Goal: Task Accomplishment & Management: Complete application form

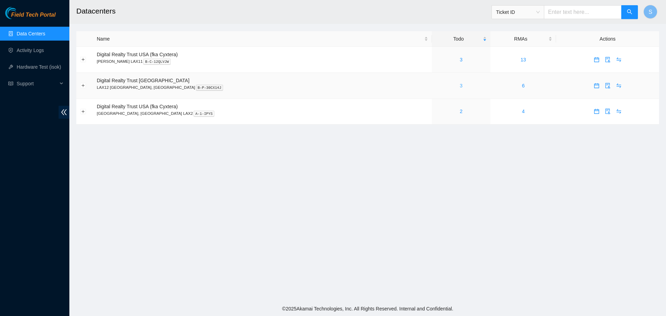
click at [460, 84] on link "3" at bounding box center [461, 86] width 3 height 6
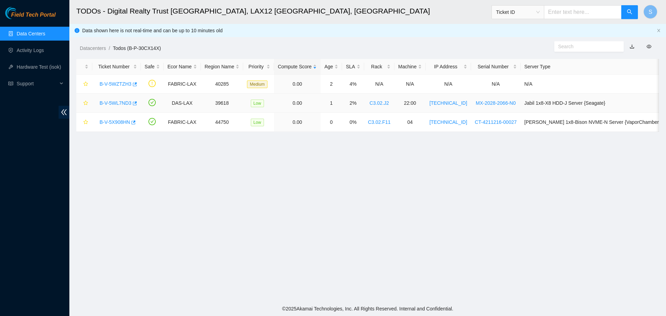
click at [115, 102] on link "B-V-5WL7ND3" at bounding box center [116, 103] width 32 height 6
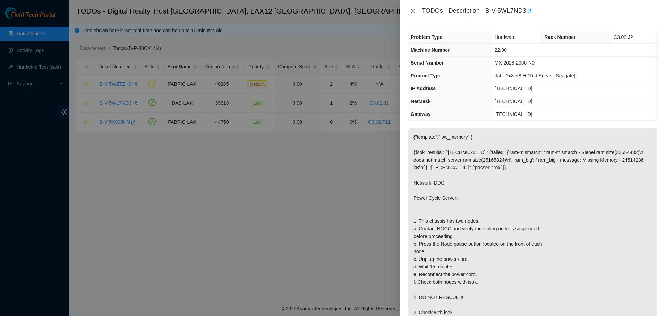
click at [415, 10] on icon "close" at bounding box center [413, 11] width 6 height 6
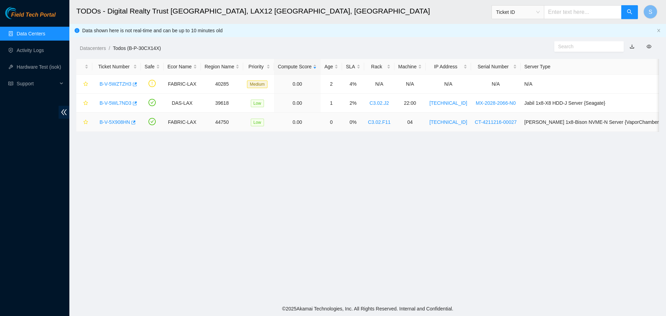
click at [116, 122] on link "B-V-5X908HN" at bounding box center [115, 122] width 31 height 6
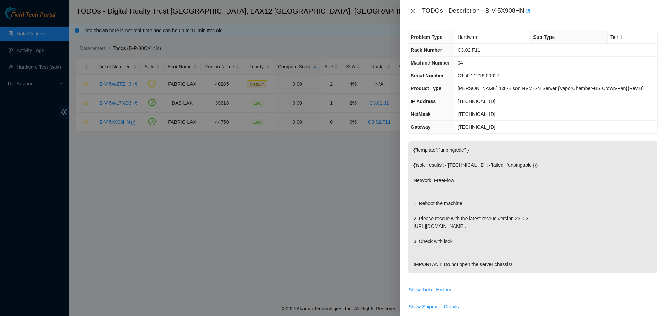
click at [413, 12] on icon "close" at bounding box center [413, 11] width 6 height 6
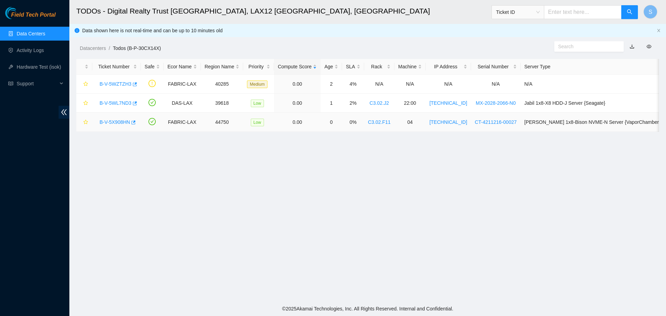
click at [113, 123] on link "B-V-5X908HN" at bounding box center [115, 122] width 31 height 6
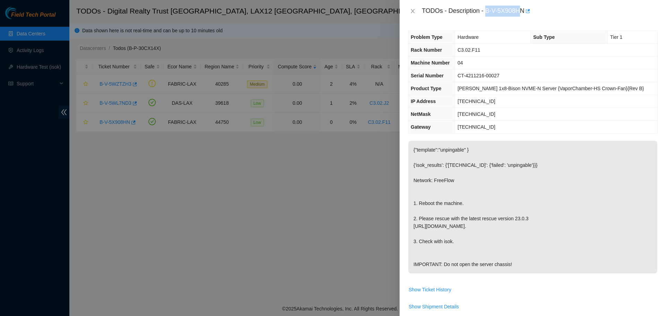
drag, startPoint x: 486, startPoint y: 11, endPoint x: 523, endPoint y: 12, distance: 36.5
click at [523, 12] on div "TODOs - Description - B-V-5X908HN" at bounding box center [540, 11] width 236 height 11
click at [524, 19] on div "TODOs - Description - B-V-5X908HN" at bounding box center [533, 11] width 267 height 22
click at [487, 12] on div "TODOs - Description - B-V-5X908HN" at bounding box center [540, 11] width 236 height 11
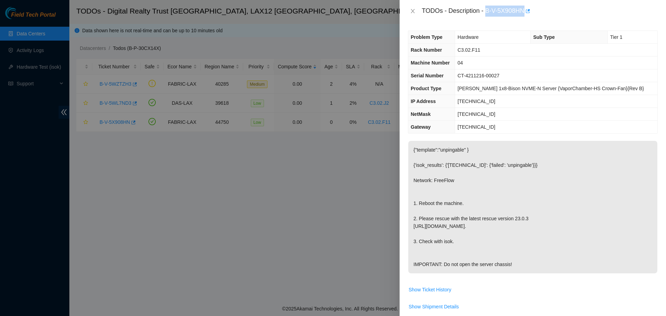
drag, startPoint x: 487, startPoint y: 12, endPoint x: 518, endPoint y: 16, distance: 31.4
click at [518, 16] on div "TODOs - Description - B-V-5X908HN" at bounding box center [540, 11] width 236 height 11
click at [414, 12] on icon "close" at bounding box center [413, 11] width 4 height 4
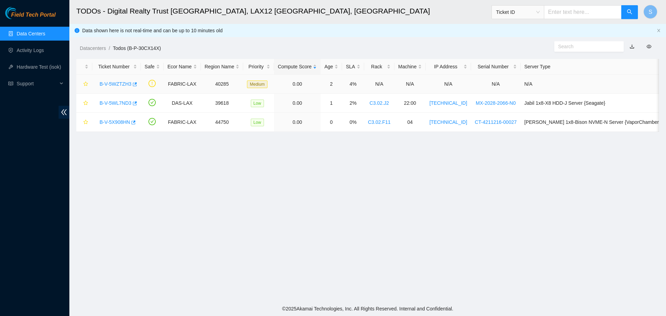
click at [111, 85] on link "B-V-5WZTZH3" at bounding box center [116, 84] width 32 height 6
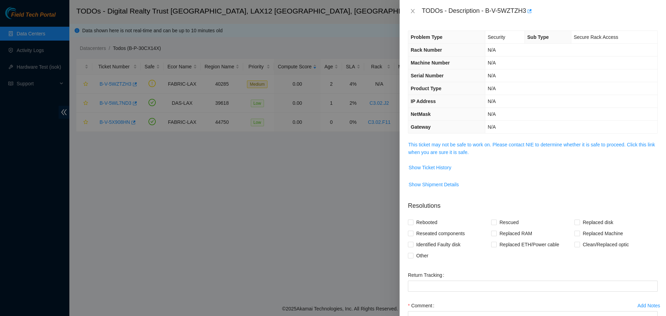
click at [460, 157] on td "This ticket may not be safe to work on. Please contact NIE to determine whether…" at bounding box center [533, 151] width 250 height 21
click at [460, 156] on td "This ticket may not be safe to work on. Please contact NIE to determine whether…" at bounding box center [533, 151] width 250 height 21
click at [461, 153] on link "This ticket may not be safe to work on. Please contact NIE to determine whether…" at bounding box center [531, 148] width 247 height 13
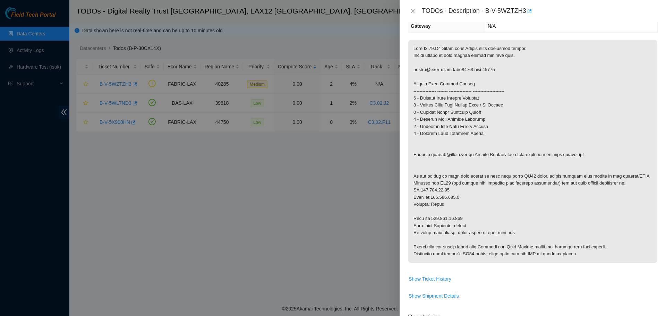
scroll to position [104, 0]
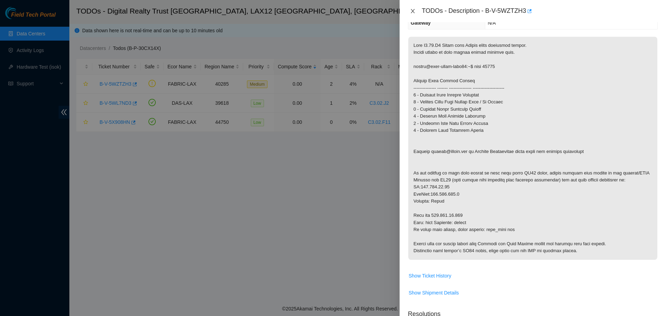
click at [414, 12] on icon "close" at bounding box center [413, 11] width 4 height 4
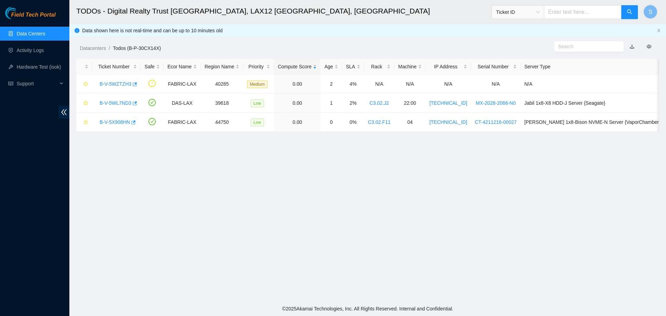
click at [45, 32] on link "Data Centers" at bounding box center [31, 34] width 28 height 6
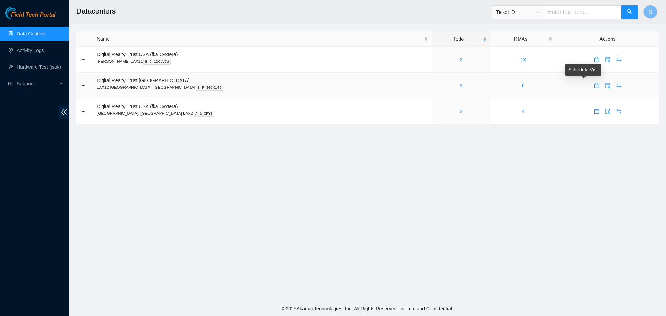
click at [594, 86] on icon "calendar" at bounding box center [597, 86] width 6 height 6
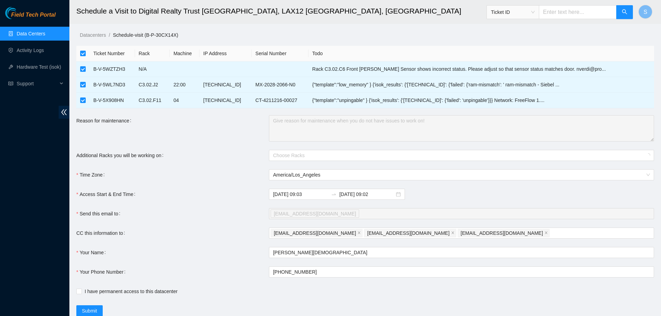
click at [85, 53] on input "checkbox" at bounding box center [83, 54] width 6 height 6
checkbox input "false"
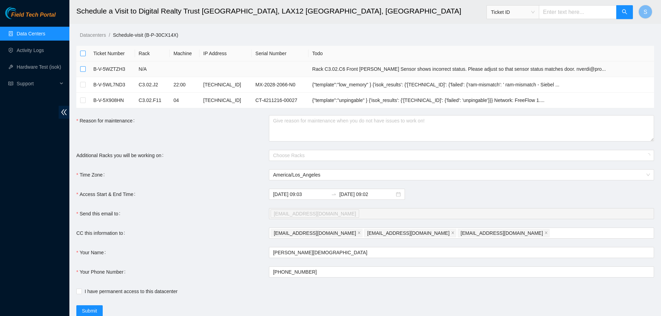
checkbox input "true"
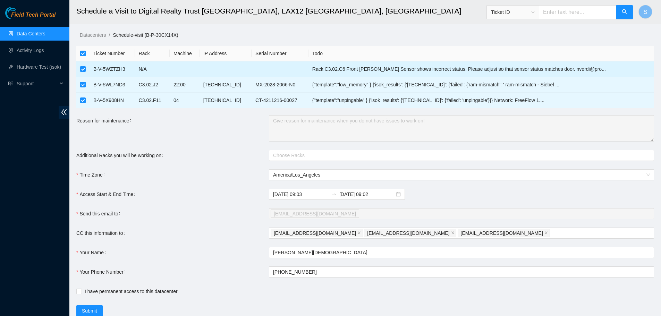
click at [84, 68] on input "checkbox" at bounding box center [83, 69] width 6 height 6
checkbox input "false"
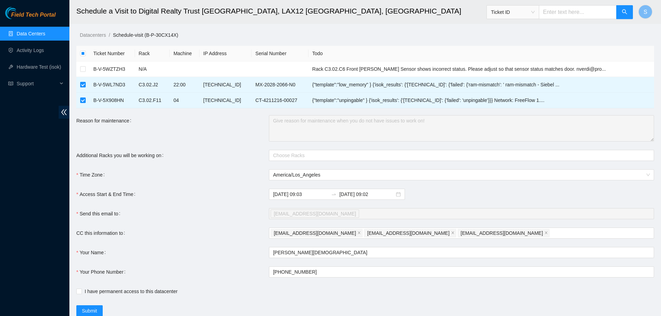
click at [82, 49] on th at bounding box center [82, 54] width 13 height 16
click at [83, 53] on input "checkbox" at bounding box center [83, 54] width 6 height 6
checkbox input "true"
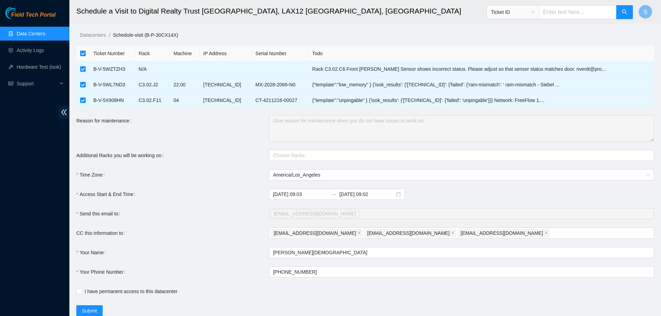
click at [83, 53] on input "checkbox" at bounding box center [83, 54] width 6 height 6
checkbox input "false"
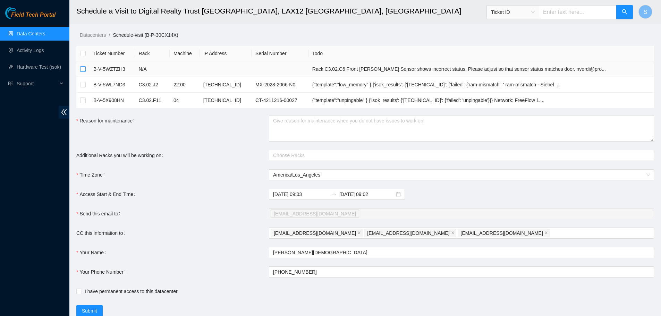
click at [83, 70] on input "checkbox" at bounding box center [83, 69] width 6 height 6
checkbox input "true"
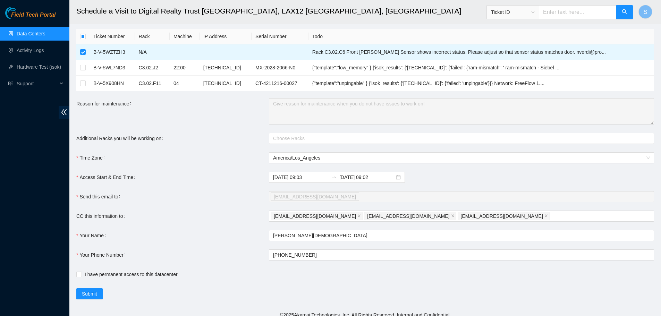
scroll to position [23, 0]
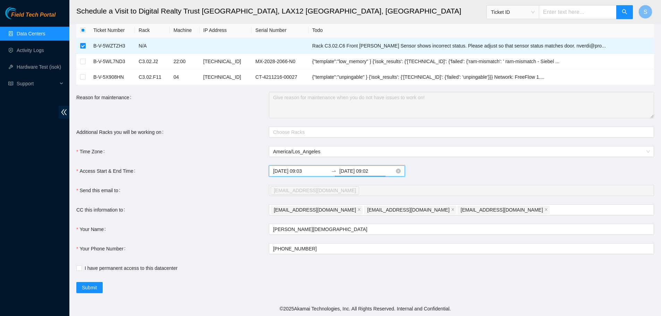
click at [356, 172] on input "[DATE] 09:02" at bounding box center [366, 171] width 55 height 8
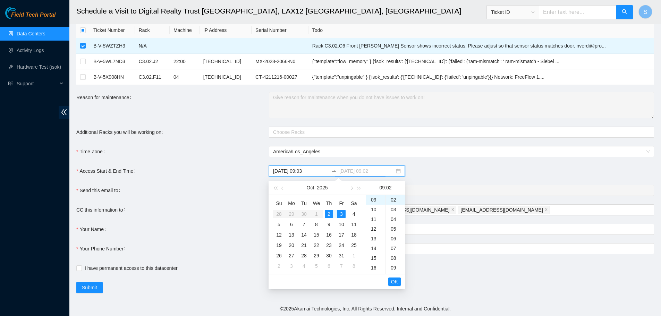
click at [329, 212] on div "2" at bounding box center [329, 214] width 8 height 8
click at [371, 268] on div "16" at bounding box center [375, 268] width 19 height 10
click at [393, 202] on div "00" at bounding box center [395, 200] width 19 height 10
type input "[DATE] 16:00"
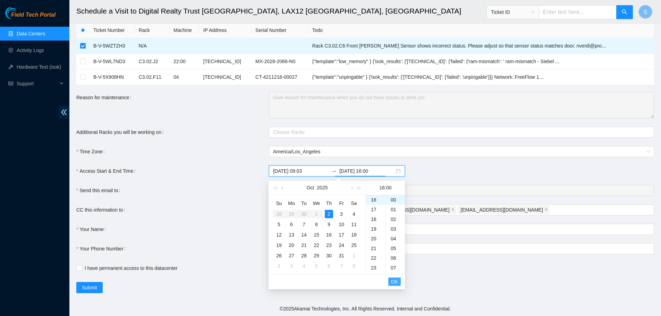
click at [393, 284] on span "OK" at bounding box center [394, 282] width 7 height 8
click at [394, 282] on span "OK" at bounding box center [394, 282] width 7 height 8
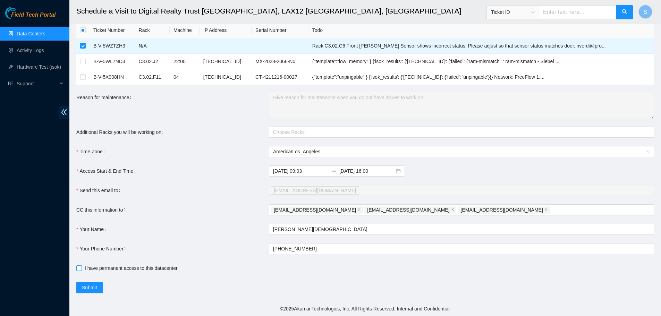
click at [79, 268] on input "I have permanent access to this datacenter" at bounding box center [78, 267] width 5 height 5
checkbox input "true"
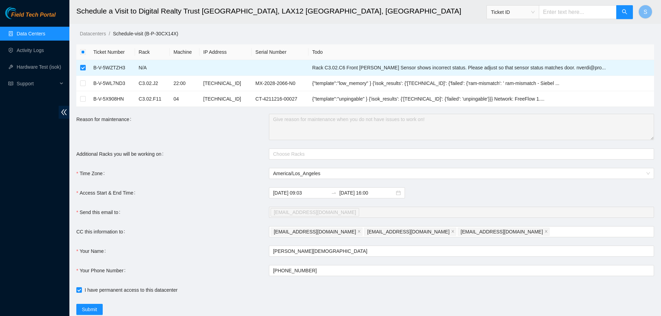
scroll to position [0, 0]
click at [289, 159] on div at bounding box center [458, 155] width 375 height 8
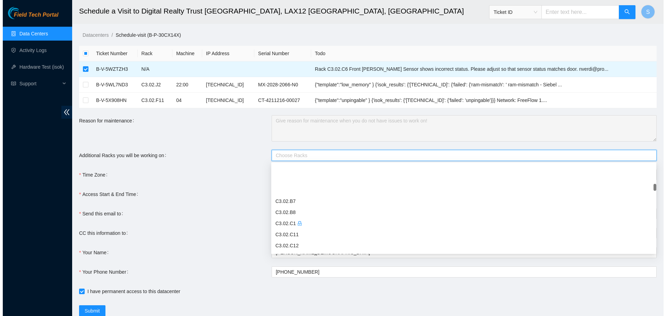
scroll to position [451, 0]
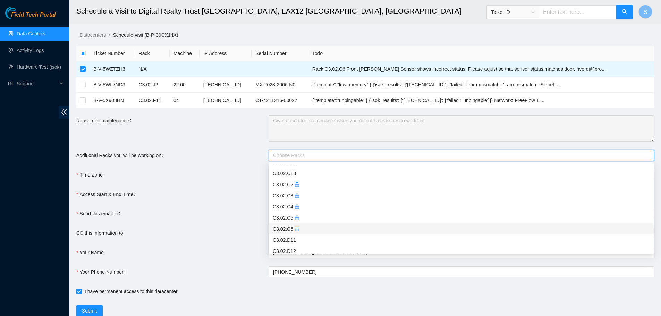
click at [291, 228] on div "C3.02.C6" at bounding box center [461, 229] width 377 height 8
click at [233, 197] on div "Access Start & End Time" at bounding box center [172, 194] width 193 height 11
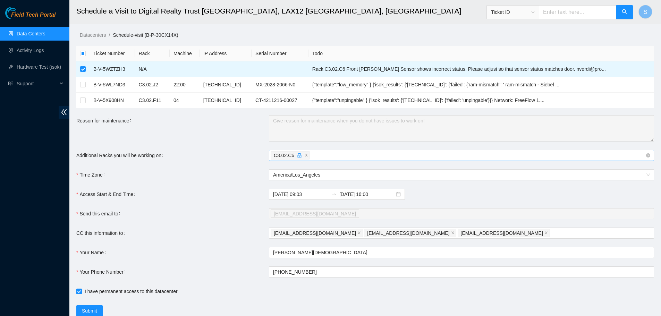
click at [305, 156] on icon "close" at bounding box center [306, 154] width 3 height 3
click at [45, 33] on link "Data Centers" at bounding box center [31, 34] width 28 height 6
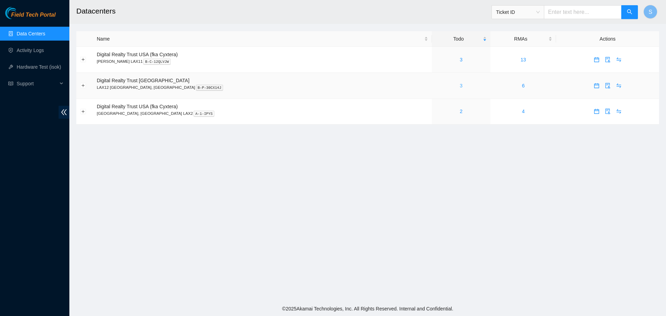
click at [460, 87] on link "3" at bounding box center [461, 86] width 3 height 6
